Goal: Register for event/course

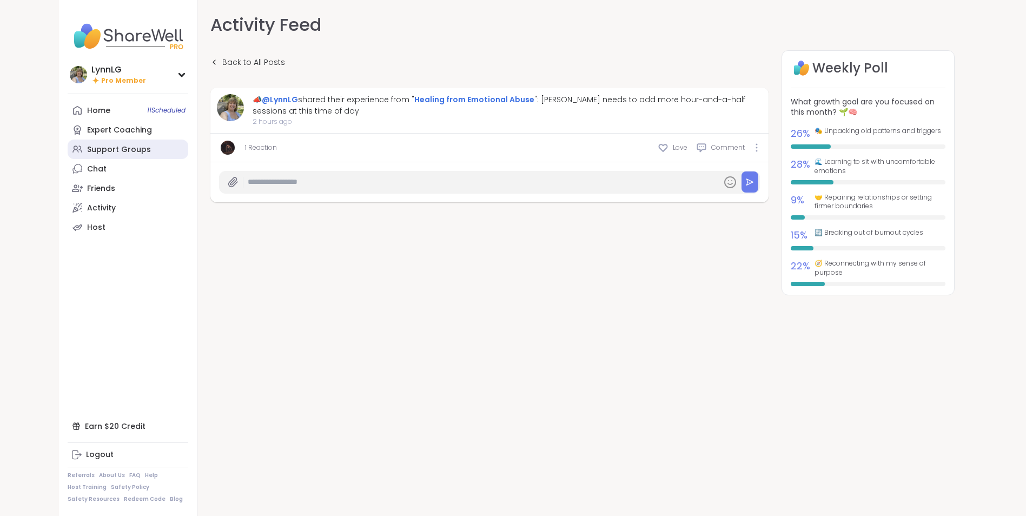
click at [115, 150] on div "Support Groups" at bounding box center [119, 149] width 64 height 11
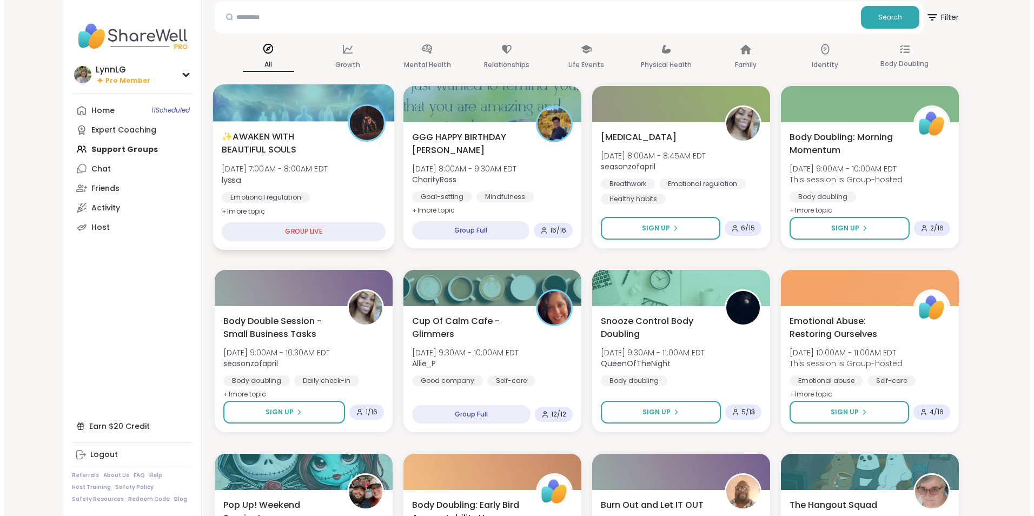
scroll to position [54, 0]
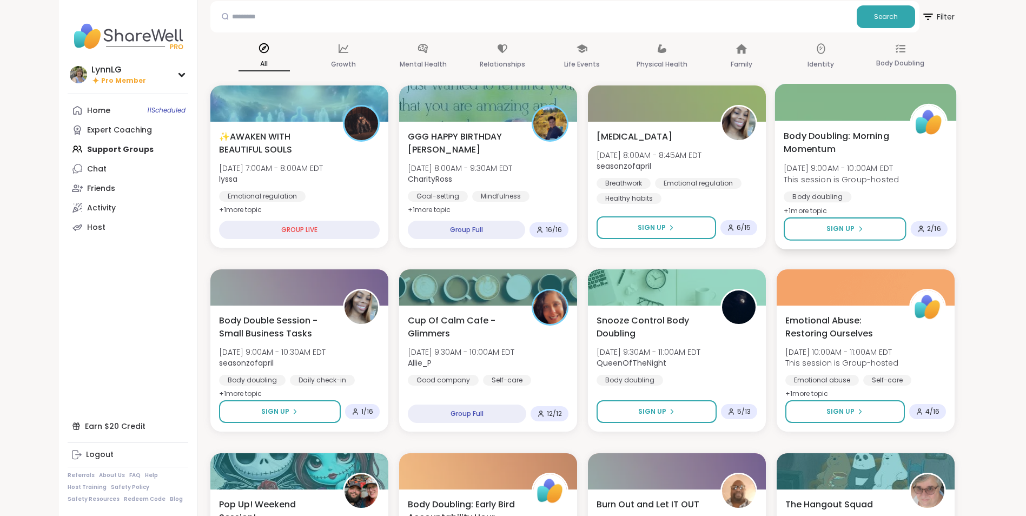
click at [929, 153] on div "Body Doubling: Morning Momentum [DATE] 9:00AM - 10:00AM EDT This session is Gro…" at bounding box center [865, 173] width 164 height 88
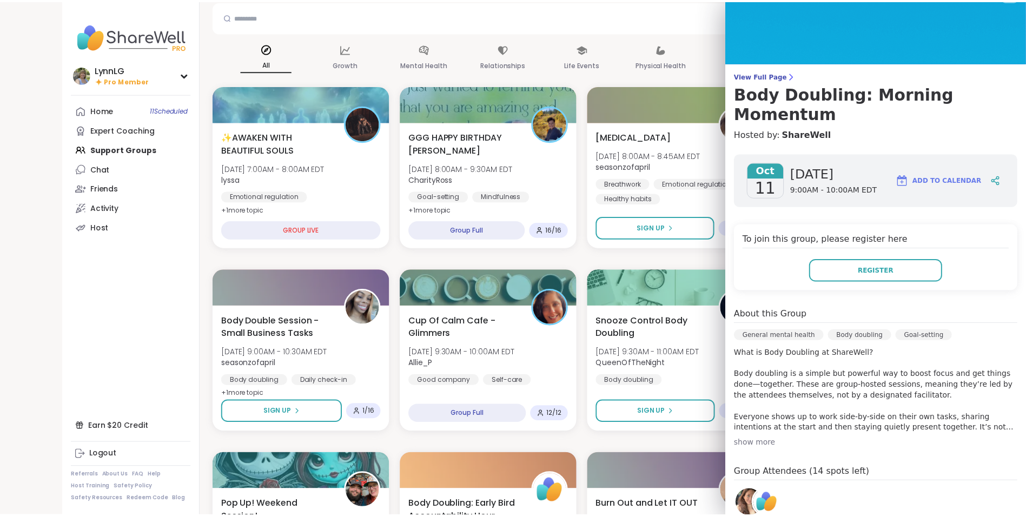
scroll to position [0, 0]
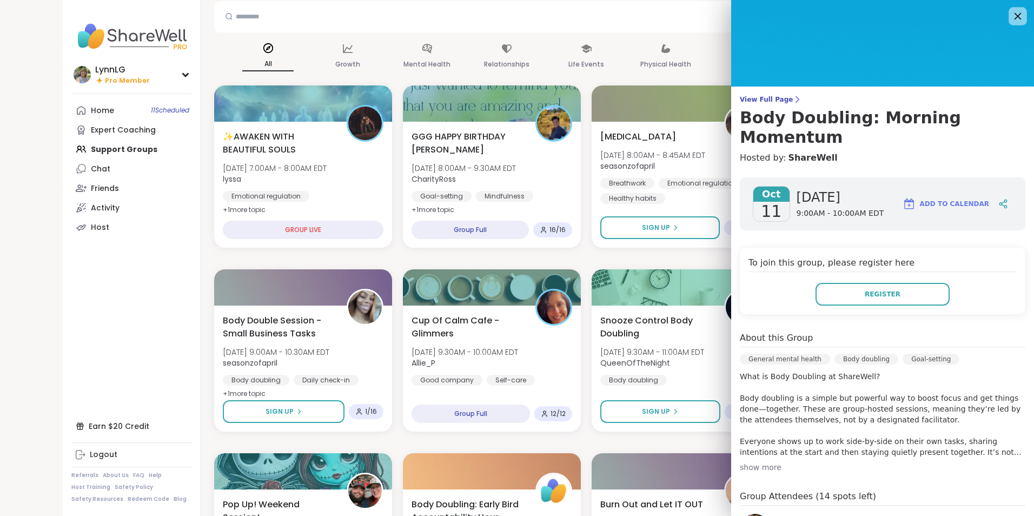
click at [1010, 10] on icon at bounding box center [1017, 16] width 14 height 14
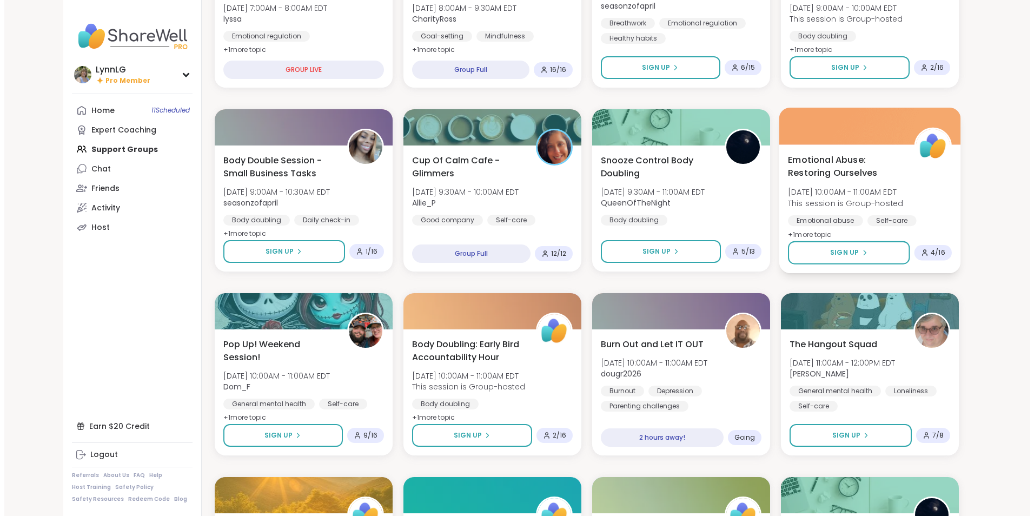
scroll to position [214, 0]
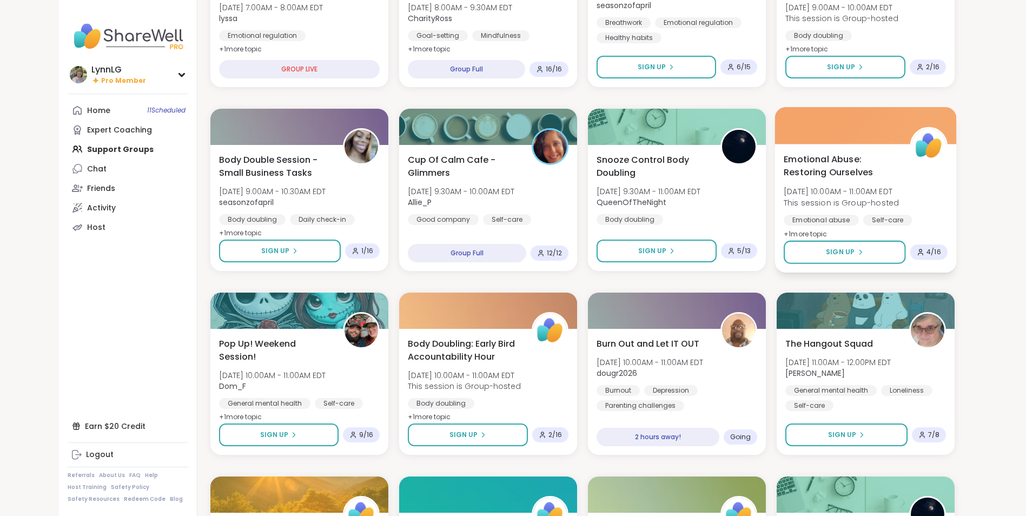
click at [914, 187] on div "Emotional Abuse: Restoring Ourselves [DATE] 10:00AM - 11:00AM EDT This session …" at bounding box center [865, 196] width 164 height 88
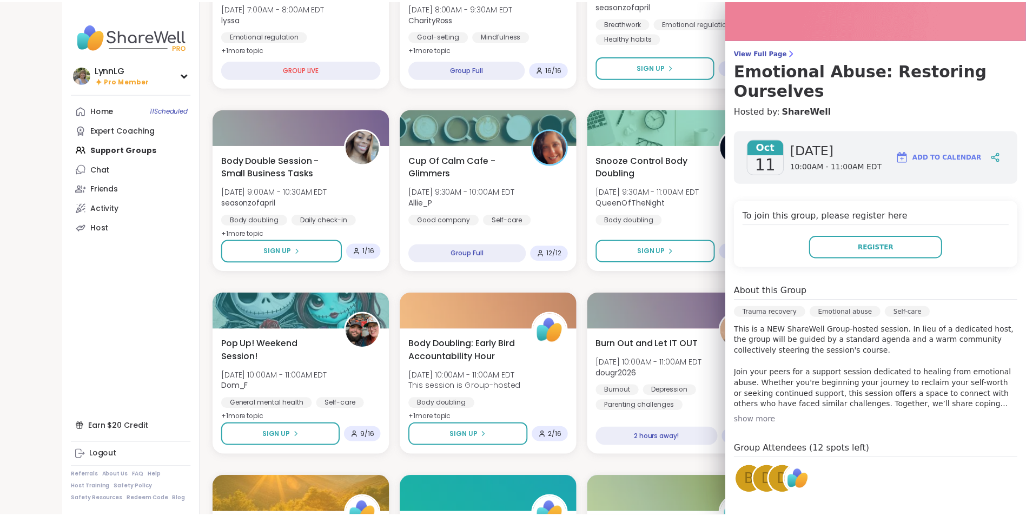
scroll to position [0, 0]
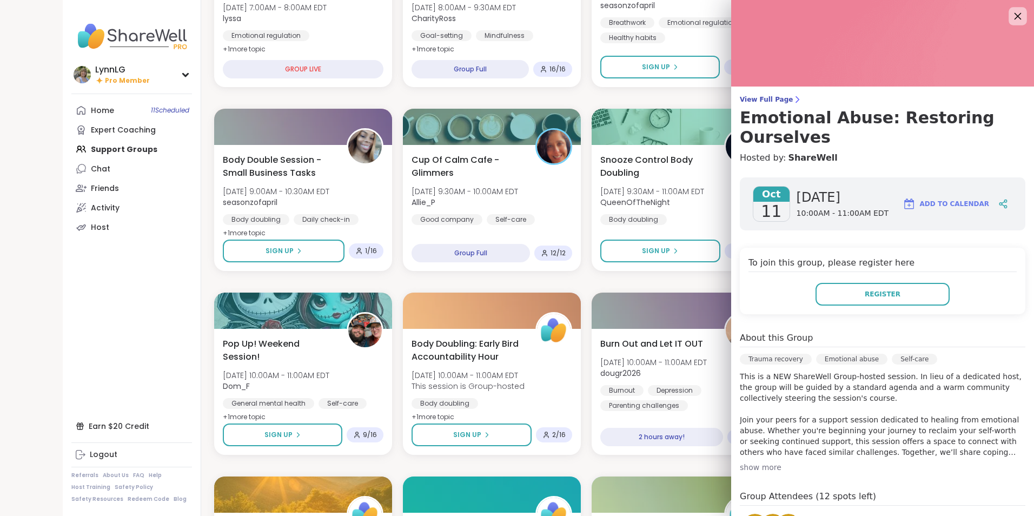
click at [1010, 14] on icon at bounding box center [1017, 16] width 14 height 14
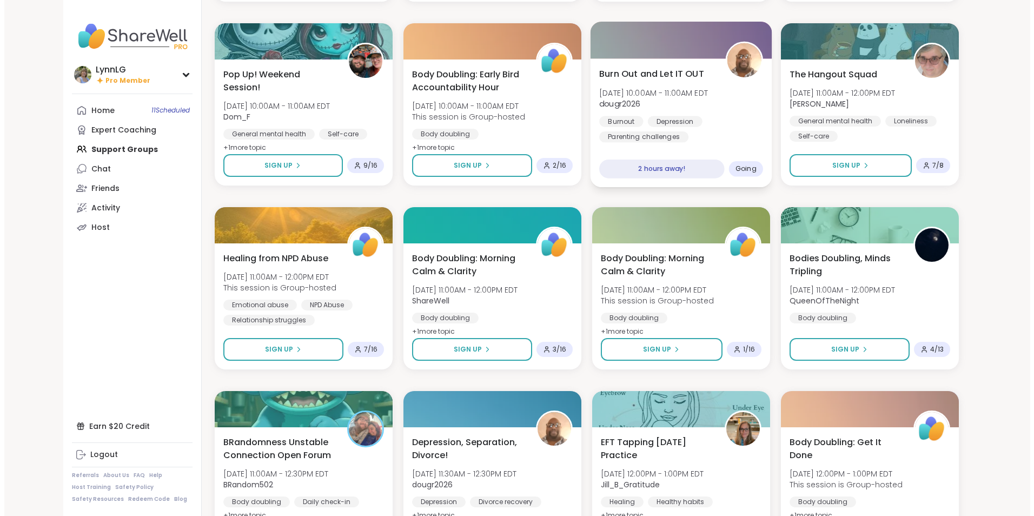
scroll to position [484, 0]
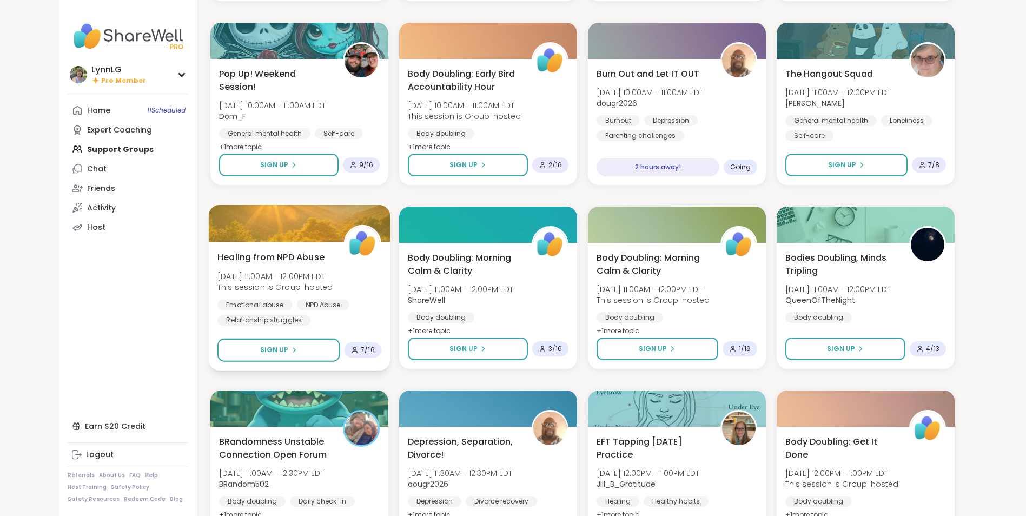
click at [351, 286] on div "Healing from NPD Abuse [DATE] 11:00AM - 12:00PM EDT This session is Group-hoste…" at bounding box center [299, 287] width 164 height 75
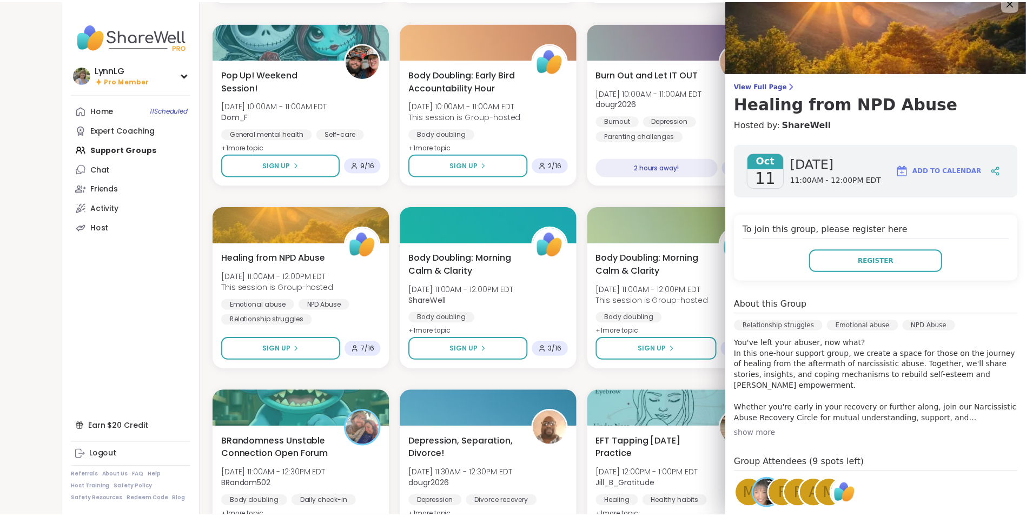
scroll to position [0, 0]
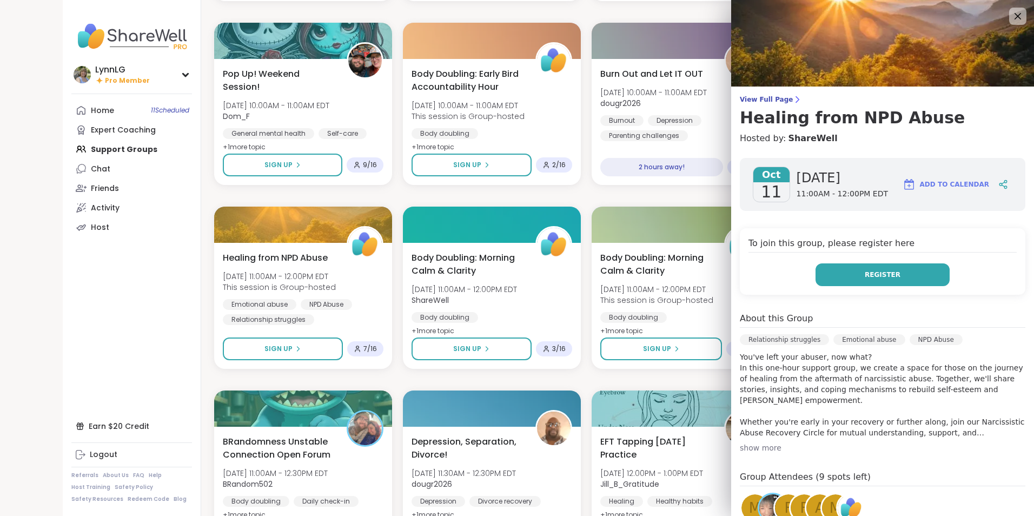
click at [864, 272] on span "Register" at bounding box center [882, 275] width 36 height 10
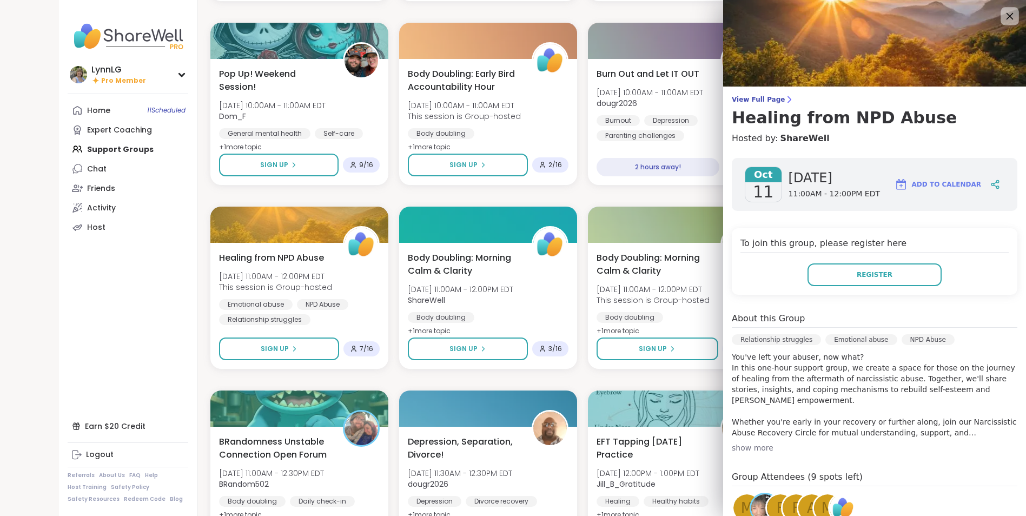
click at [1003, 14] on icon at bounding box center [1009, 16] width 14 height 14
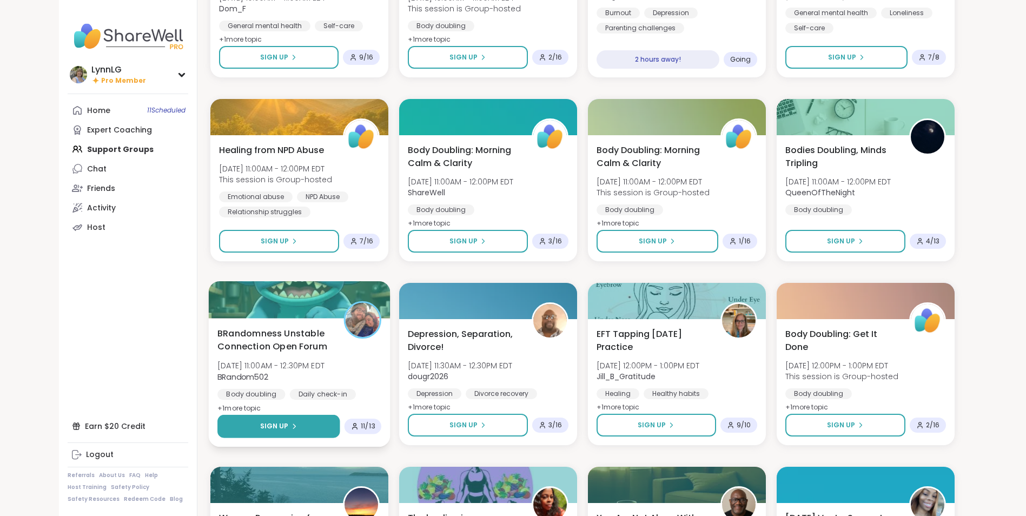
scroll to position [592, 0]
click at [290, 416] on button "Sign Up" at bounding box center [278, 425] width 122 height 23
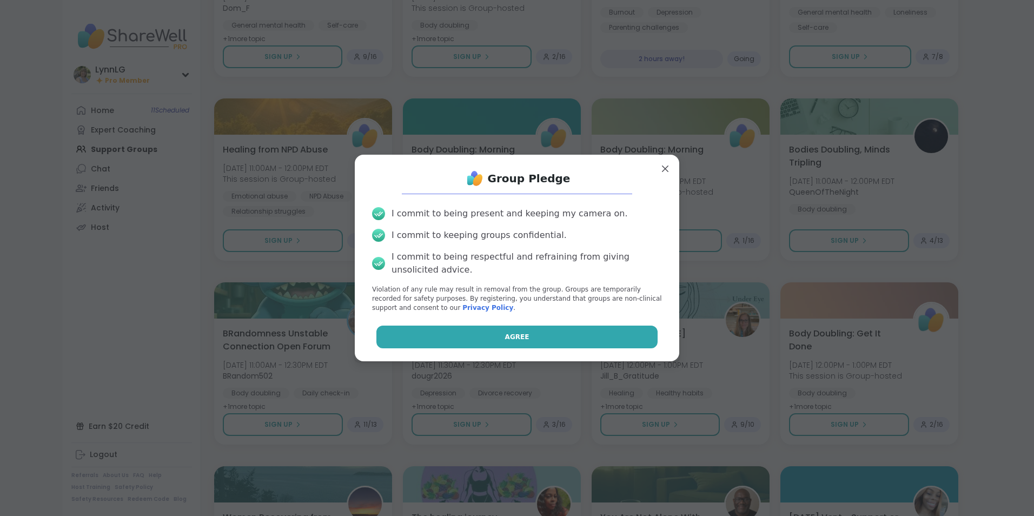
click at [494, 335] on button "Agree" at bounding box center [517, 336] width 282 height 23
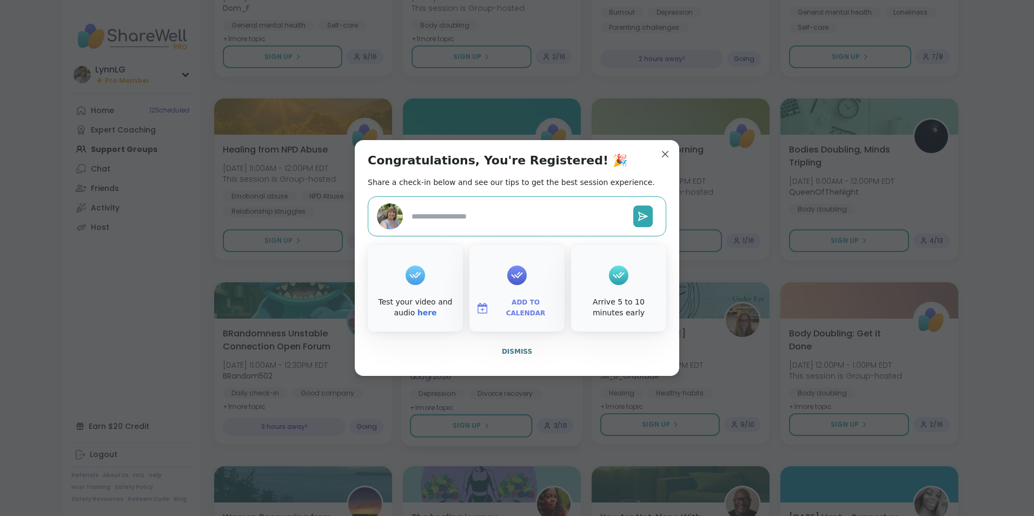
click at [507, 354] on span "Dismiss" at bounding box center [517, 352] width 30 height 8
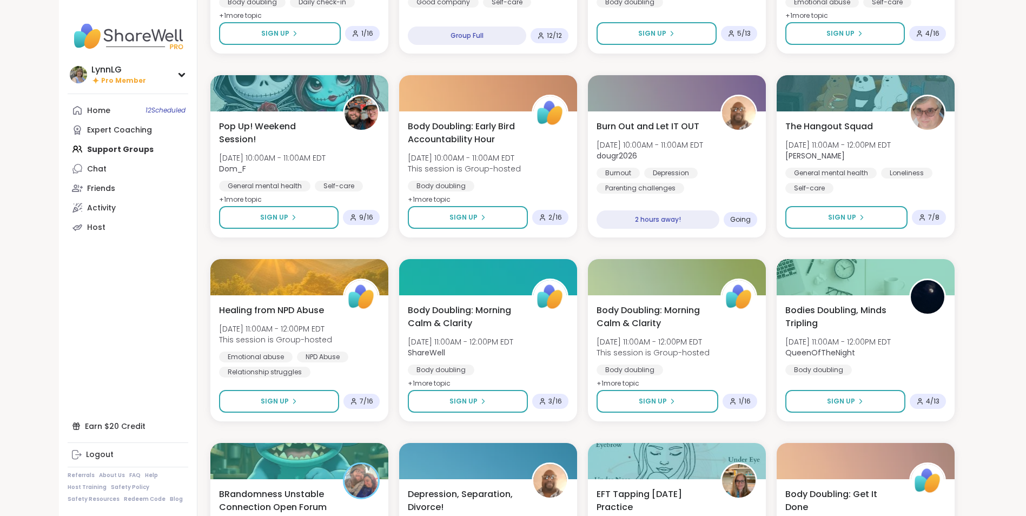
scroll to position [430, 0]
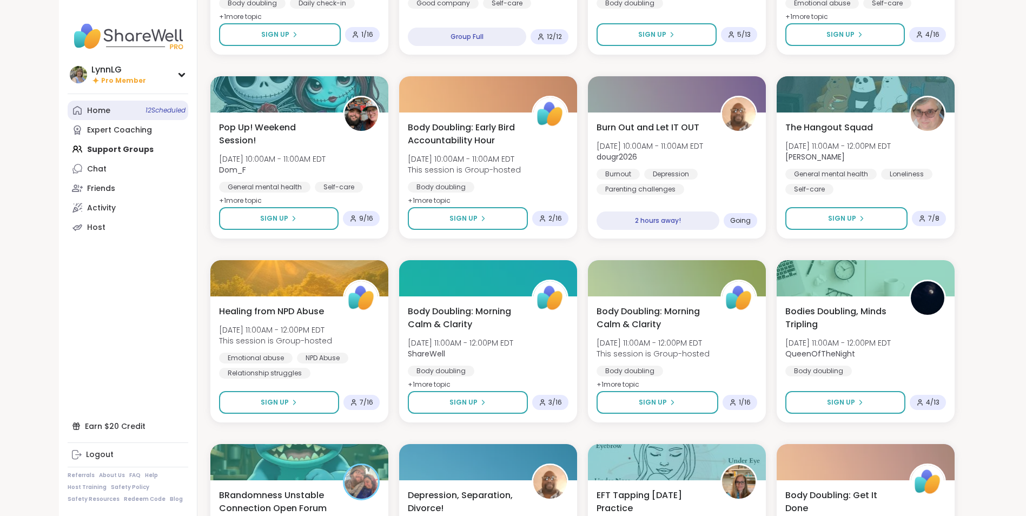
click at [157, 109] on span "12 Scheduled" at bounding box center [165, 110] width 40 height 9
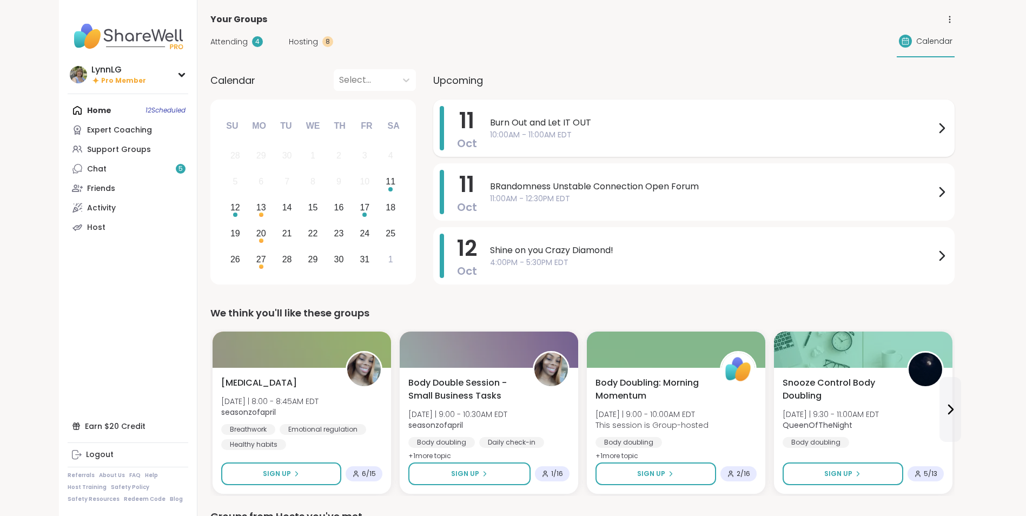
drag, startPoint x: 649, startPoint y: 132, endPoint x: 641, endPoint y: 132, distance: 8.1
click at [641, 132] on span "10:00AM - 11:00AM EDT" at bounding box center [712, 134] width 445 height 11
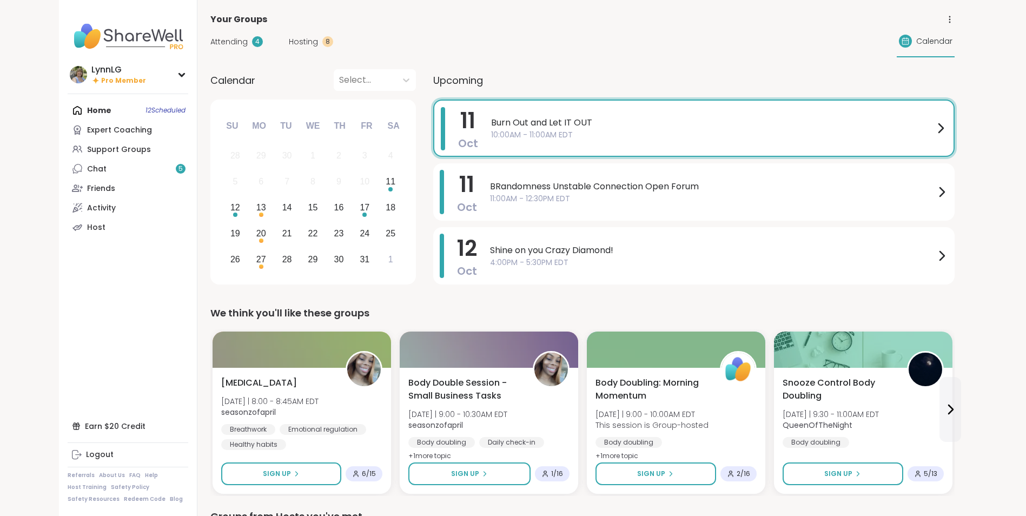
drag, startPoint x: 641, startPoint y: 132, endPoint x: 667, endPoint y: 56, distance: 80.0
click at [667, 56] on div "Attending 4 Hosting 8 Calendar" at bounding box center [582, 41] width 744 height 31
click at [604, 131] on span "10:00AM - 11:00AM EDT" at bounding box center [712, 134] width 443 height 11
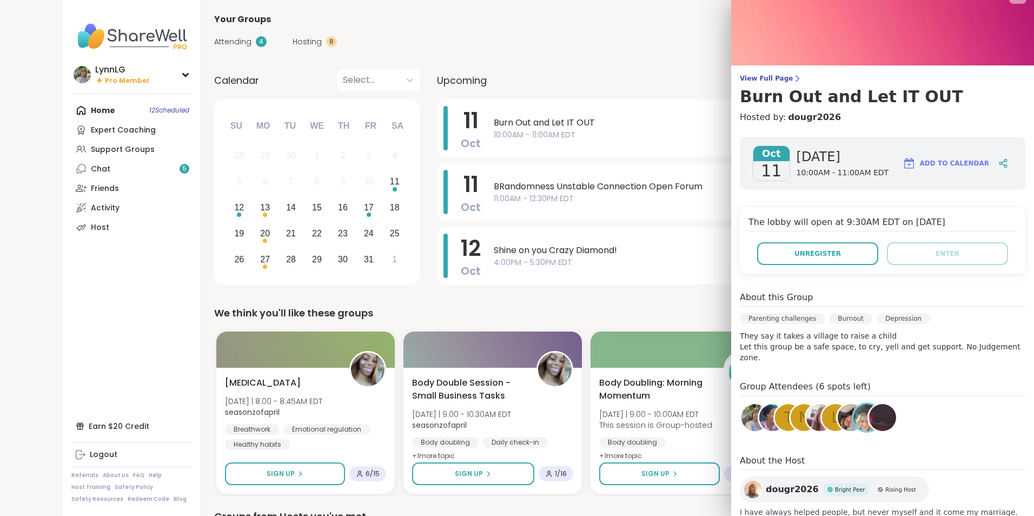
scroll to position [49, 0]
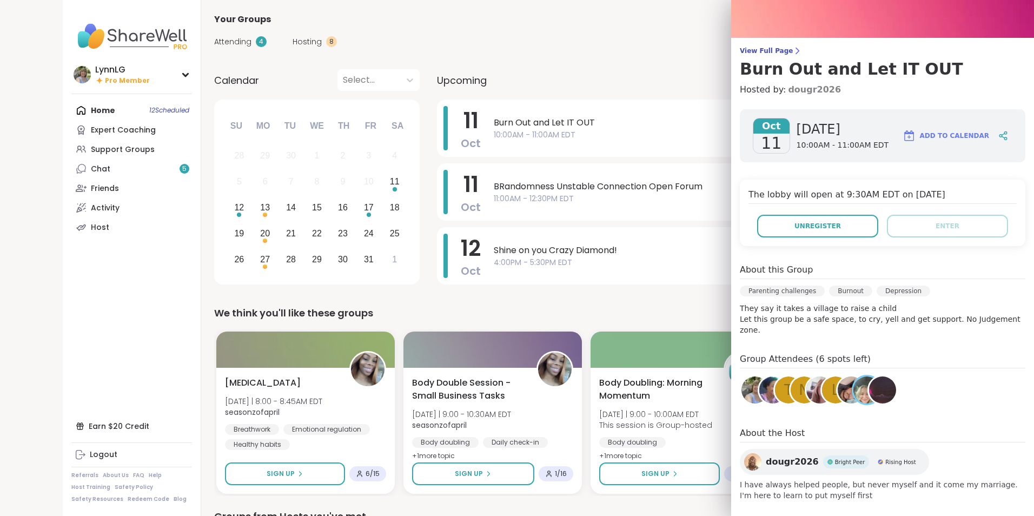
click at [789, 90] on link "dougr2026" at bounding box center [814, 89] width 53 height 13
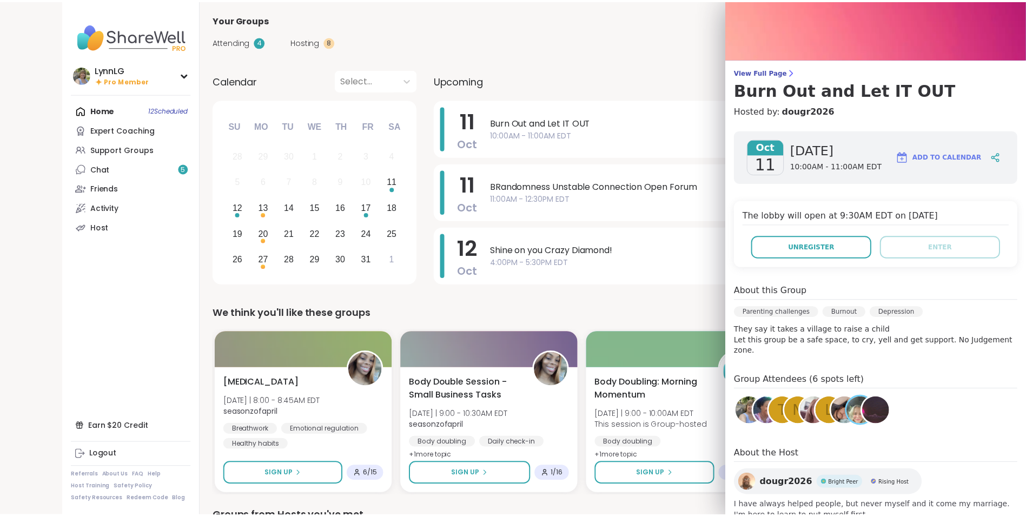
scroll to position [0, 0]
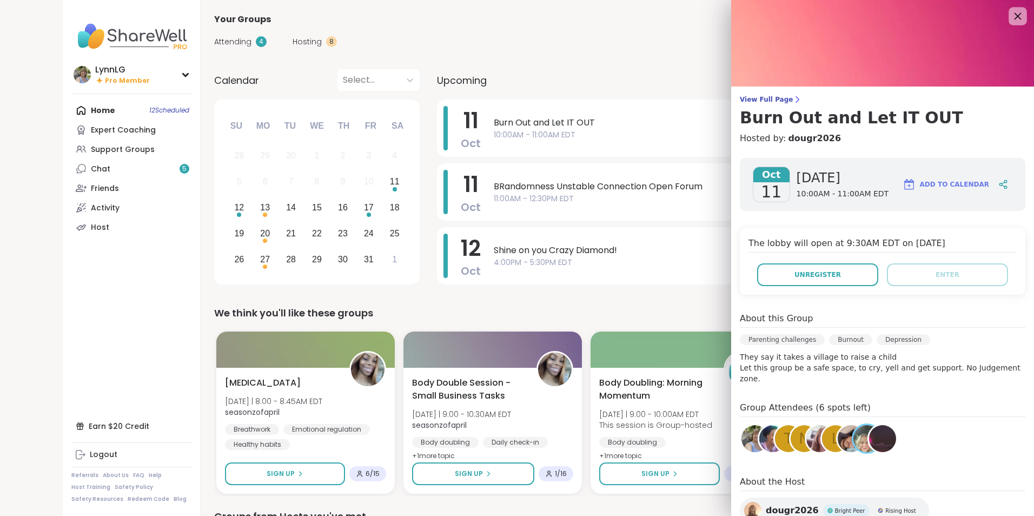
click at [1010, 14] on icon at bounding box center [1017, 16] width 14 height 14
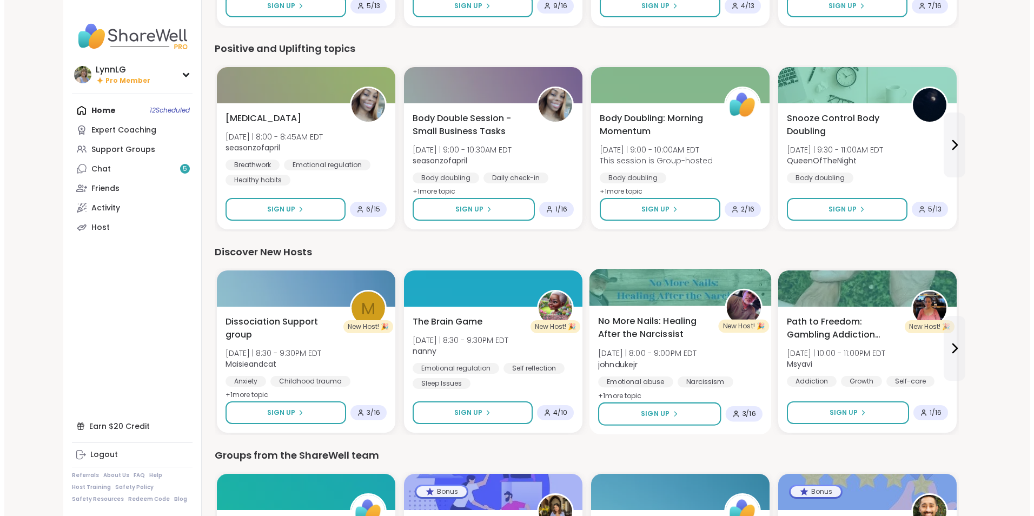
scroll to position [1078, 0]
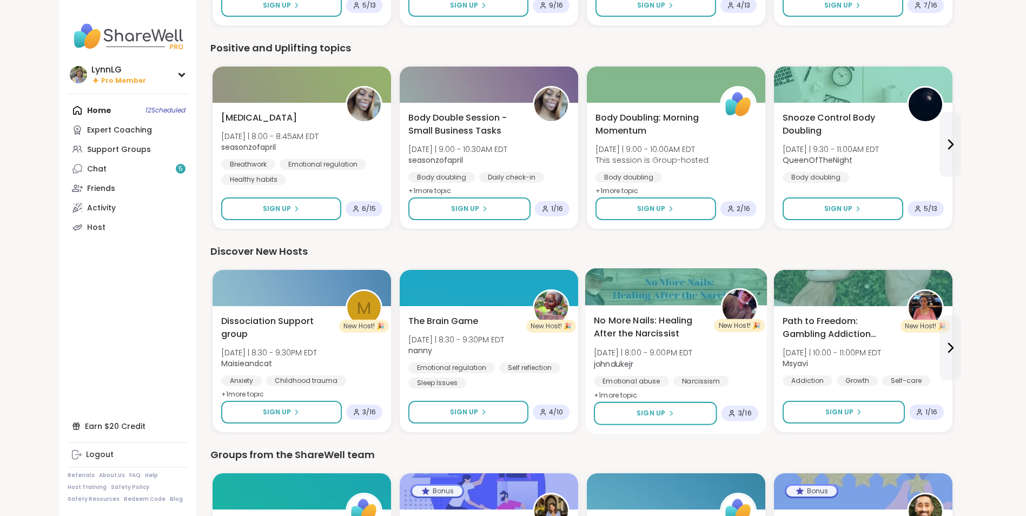
click at [728, 357] on div "No More Nails: Healing After the Narcissist [DATE] | 8:00 - 9:00PM EDT johnduke…" at bounding box center [676, 358] width 164 height 88
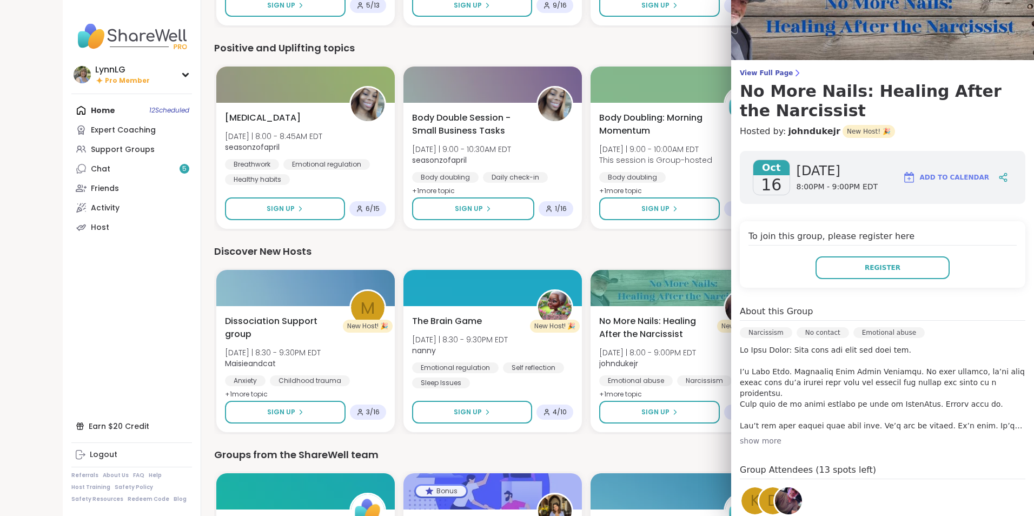
scroll to position [0, 0]
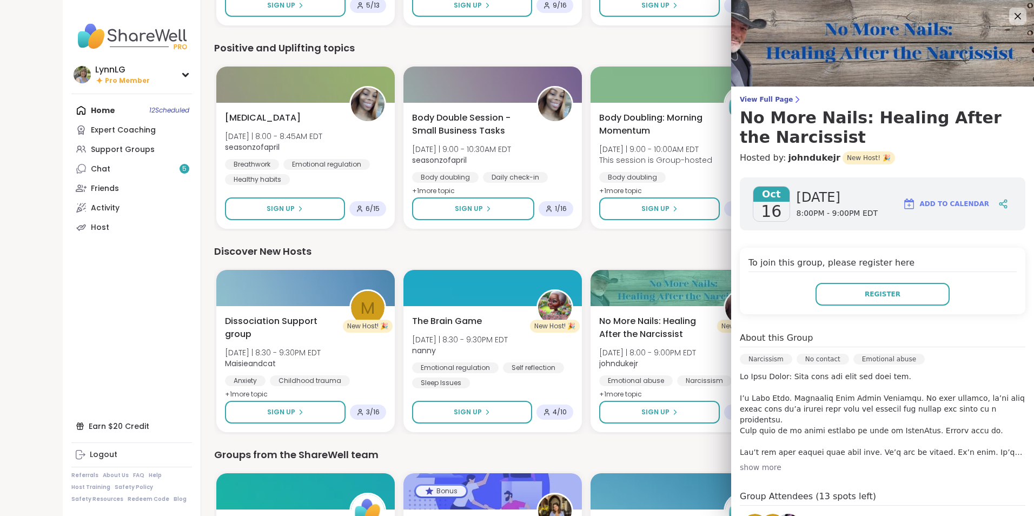
click at [742, 470] on div "show more" at bounding box center [882, 467] width 285 height 11
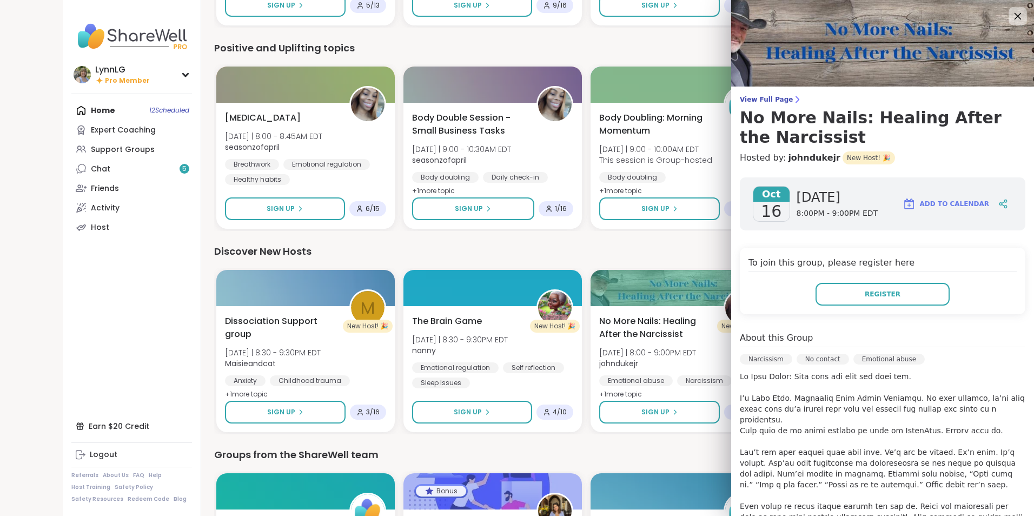
click at [1010, 15] on icon at bounding box center [1017, 16] width 14 height 14
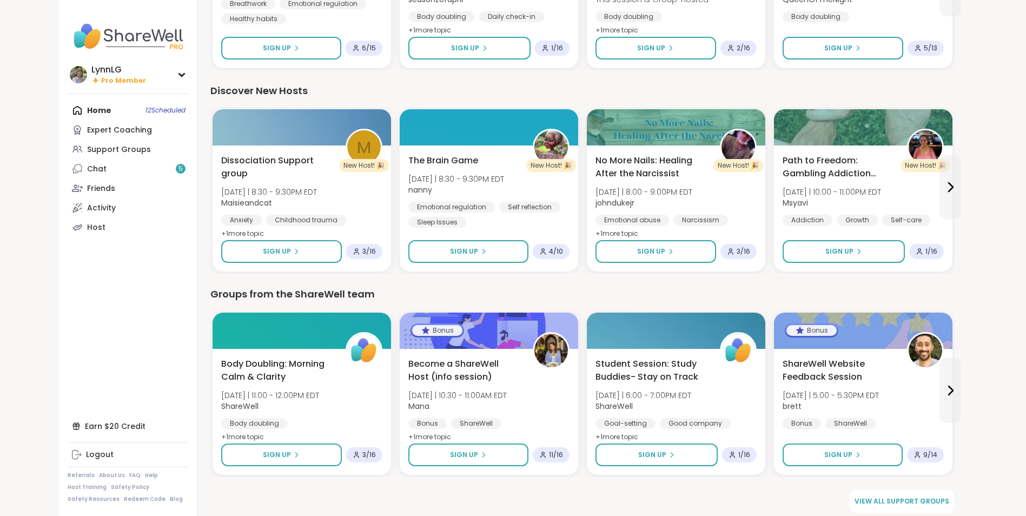
scroll to position [1239, 0]
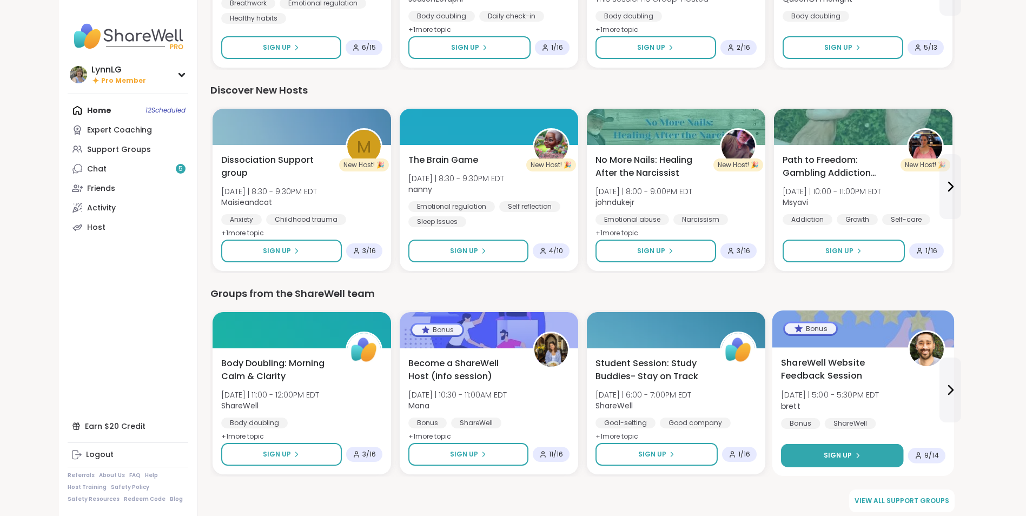
click at [829, 450] on button "Sign Up" at bounding box center [842, 455] width 122 height 23
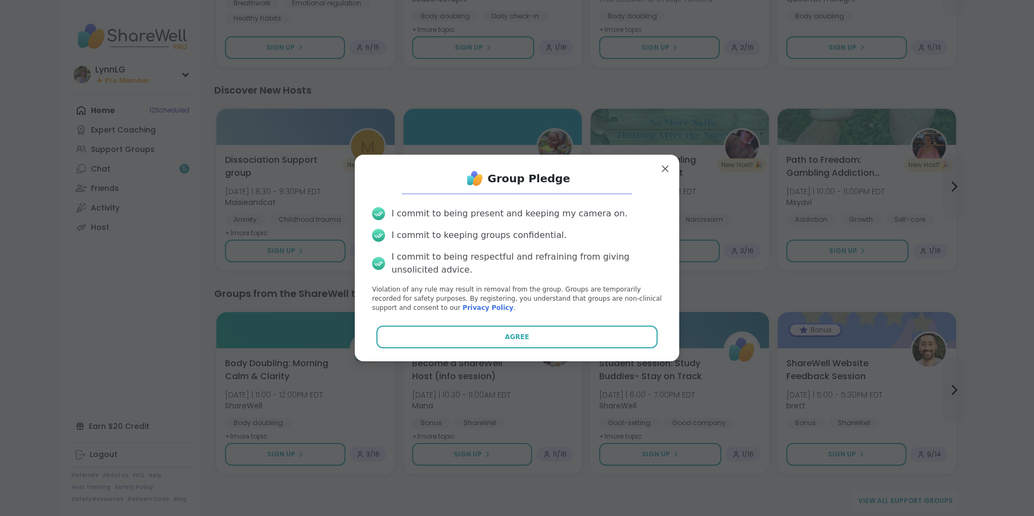
click at [497, 334] on button "Agree" at bounding box center [517, 336] width 282 height 23
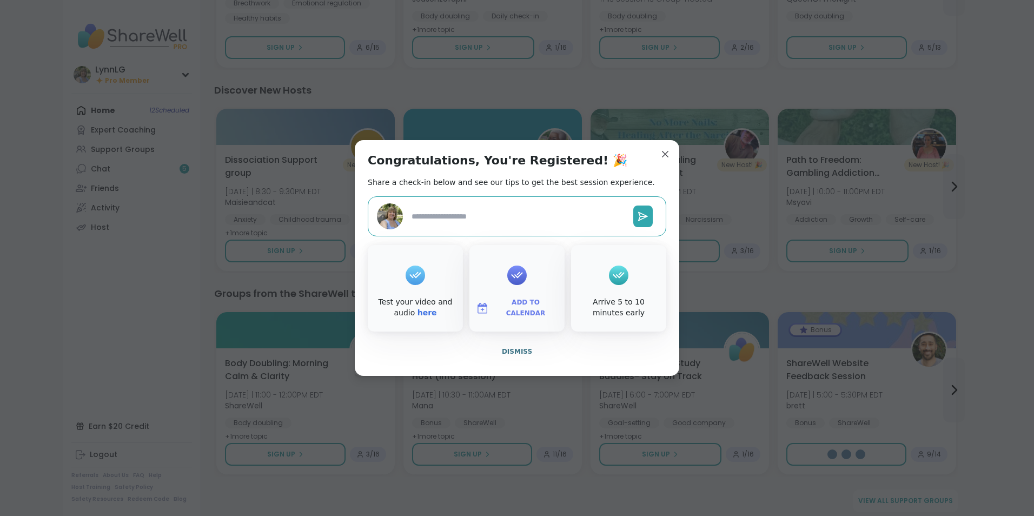
type textarea "*"
click at [507, 345] on button "Dismiss" at bounding box center [517, 351] width 298 height 23
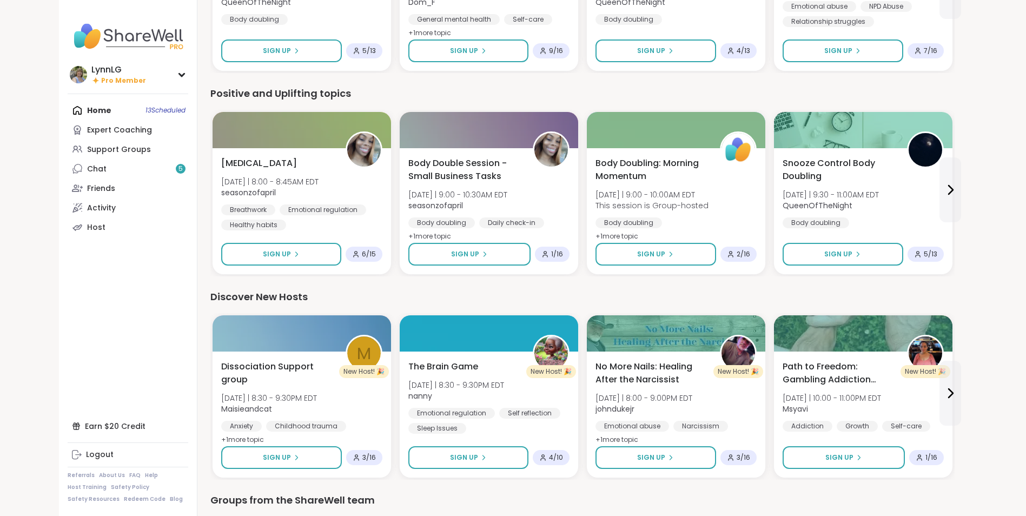
scroll to position [1032, 0]
